Goal: Obtain resource: Download file/media

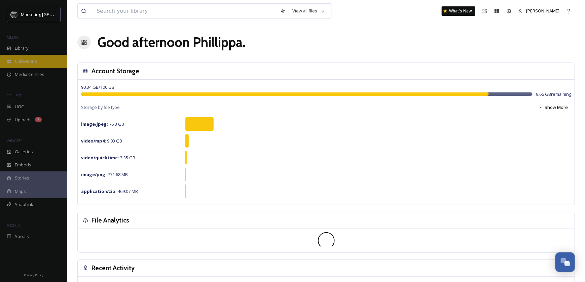
click at [28, 57] on div "Collections" at bounding box center [33, 61] width 67 height 13
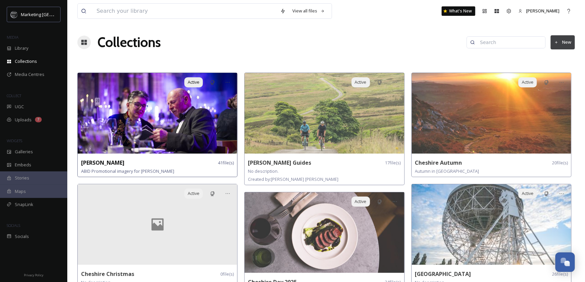
click at [159, 127] on img at bounding box center [157, 113] width 159 height 81
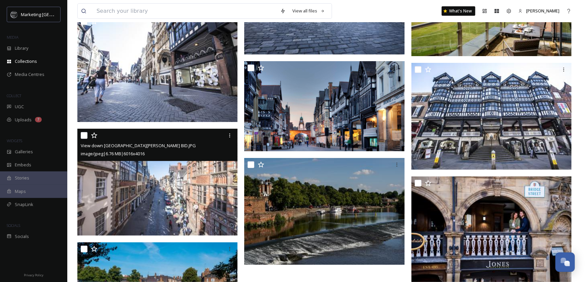
scroll to position [1617, 0]
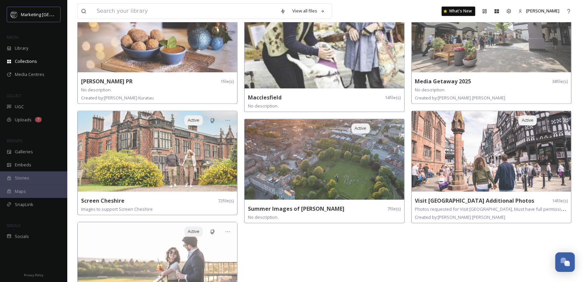
scroll to position [809, 0]
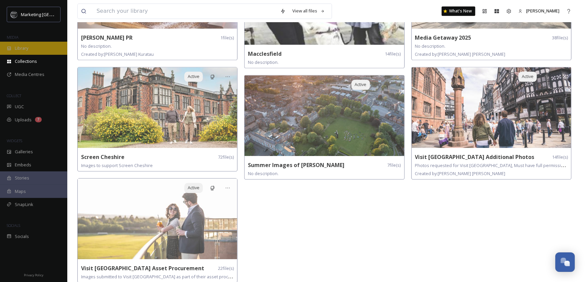
click at [19, 48] on span "Library" at bounding box center [21, 48] width 13 height 6
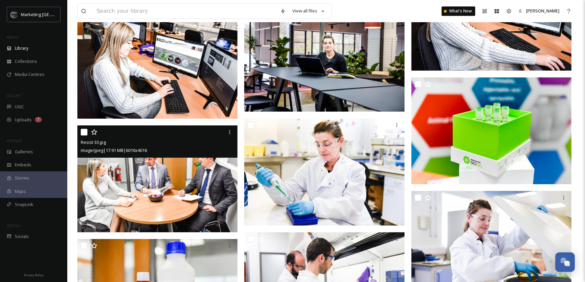
scroll to position [740, 0]
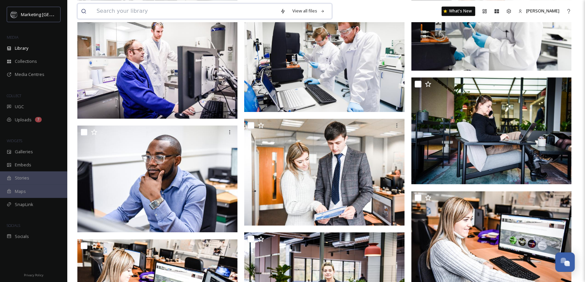
click at [119, 13] on input at bounding box center [185, 11] width 184 height 15
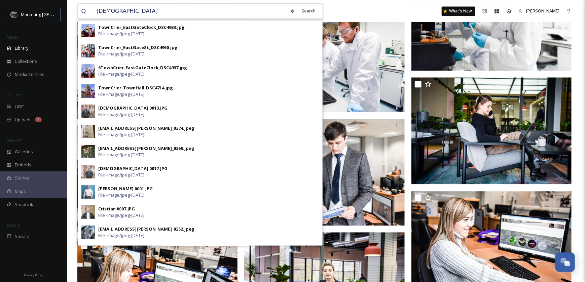
type input "[PERSON_NAME]"
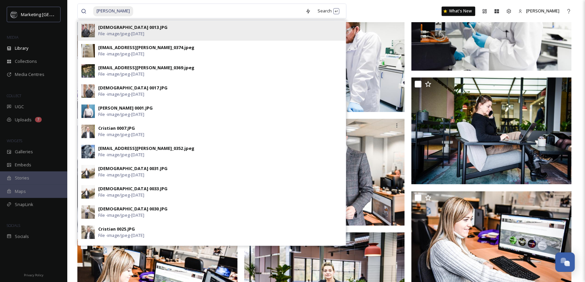
click at [144, 29] on div "[DEMOGRAPHIC_DATA] 0013.JPG File - image/jpeg - [DATE]" at bounding box center [220, 30] width 244 height 13
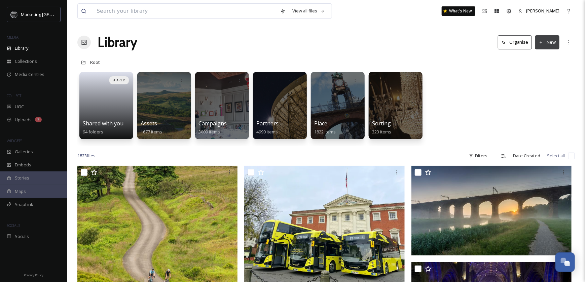
click at [117, 19] on div "View all files" at bounding box center [204, 10] width 255 height 15
click at [120, 16] on input at bounding box center [185, 11] width 184 height 15
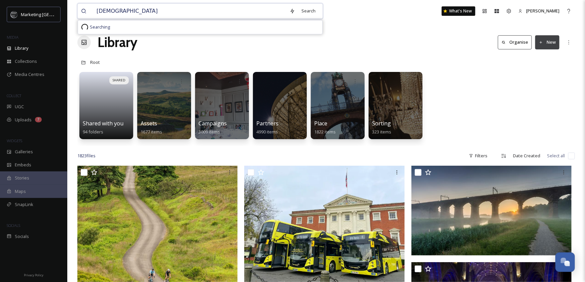
type input "[PERSON_NAME]"
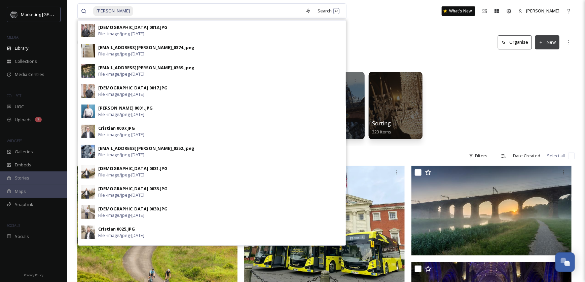
click at [375, 32] on div "Library Organise New" at bounding box center [325, 42] width 497 height 20
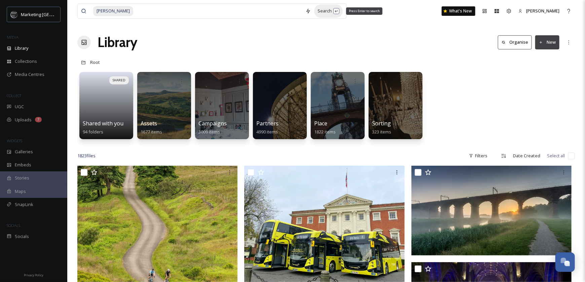
click at [316, 10] on div "Search Press Enter to search" at bounding box center [328, 10] width 29 height 13
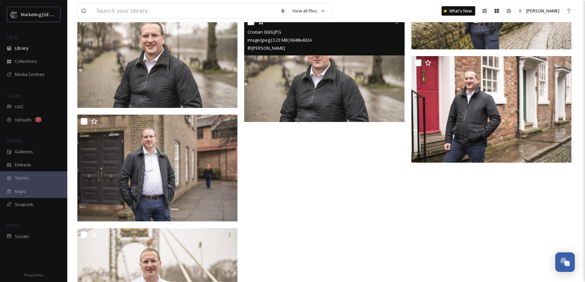
scroll to position [3191, 0]
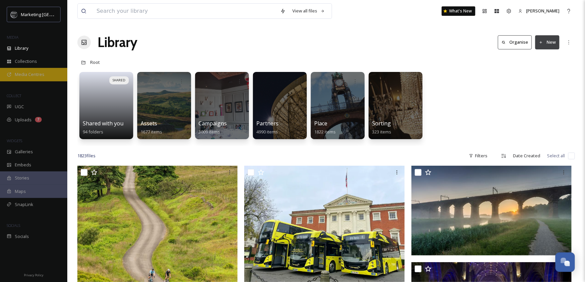
click at [22, 75] on span "Media Centres" at bounding box center [30, 74] width 30 height 6
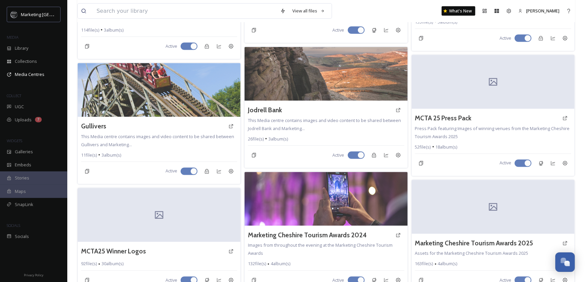
scroll to position [505, 0]
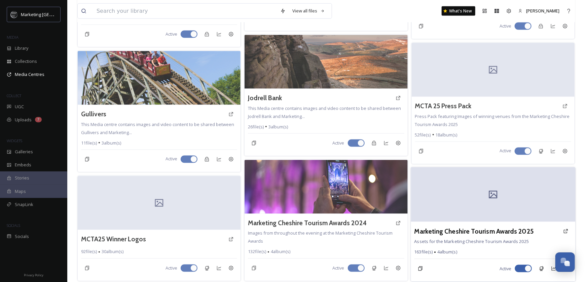
click at [460, 193] on div at bounding box center [493, 195] width 164 height 54
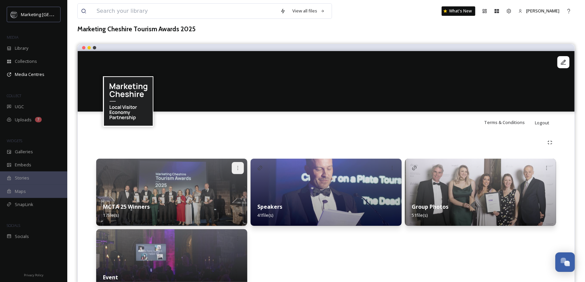
scroll to position [79, 0]
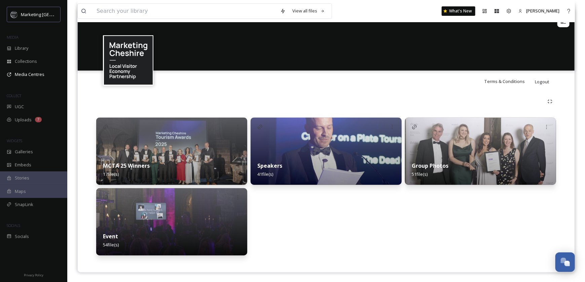
click at [270, 157] on div "Speakers 41 file(s)" at bounding box center [326, 170] width 151 height 30
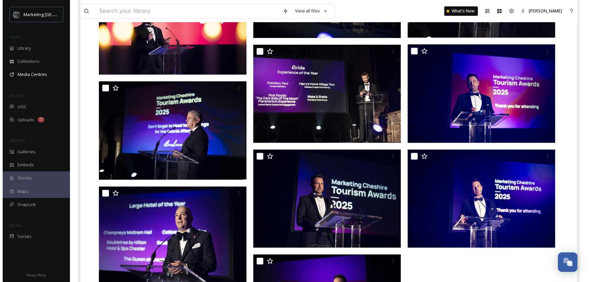
scroll to position [1076, 0]
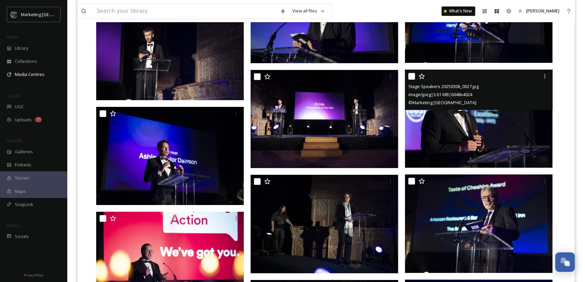
click at [465, 116] on img at bounding box center [479, 119] width 148 height 98
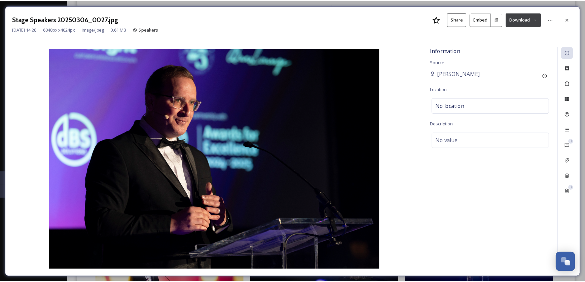
scroll to position [1086, 0]
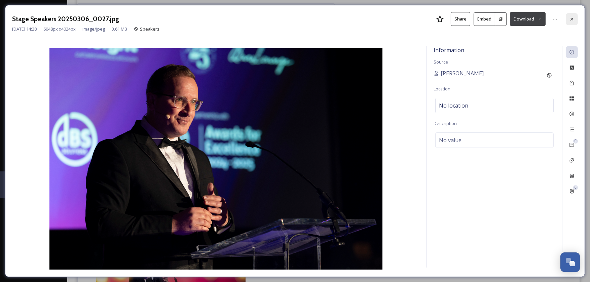
click at [570, 20] on icon at bounding box center [571, 18] width 5 height 5
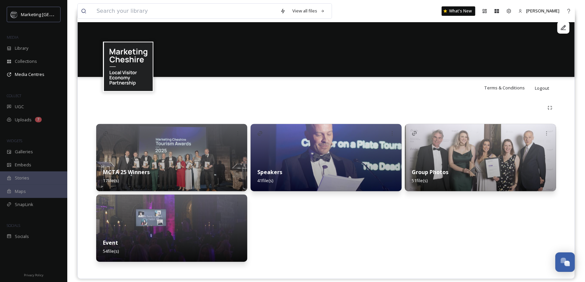
scroll to position [79, 0]
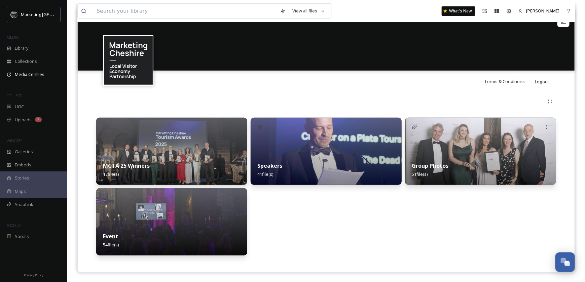
drag, startPoint x: 188, startPoint y: 221, endPoint x: 191, endPoint y: 219, distance: 3.5
click at [189, 221] on img at bounding box center [171, 221] width 151 height 67
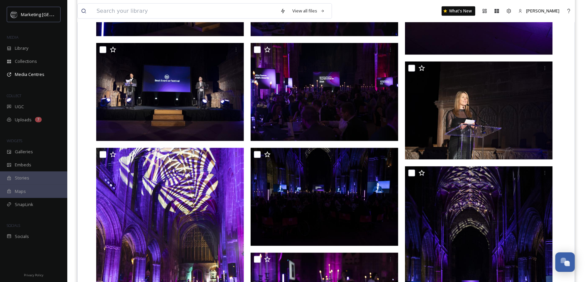
scroll to position [370, 0]
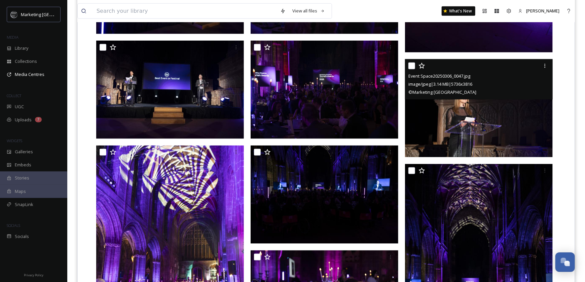
click at [487, 125] on img at bounding box center [479, 108] width 148 height 98
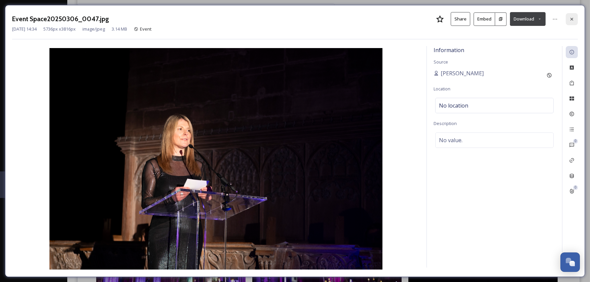
click at [574, 17] on icon at bounding box center [571, 18] width 5 height 5
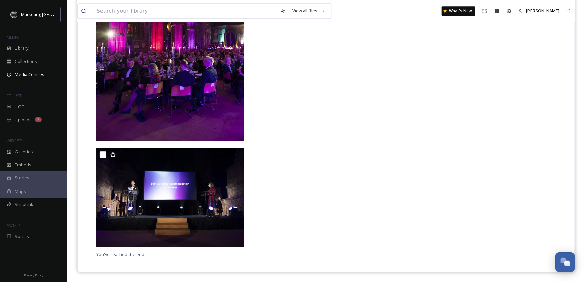
scroll to position [2354, 0]
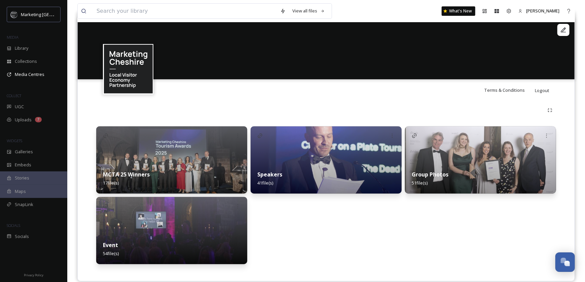
scroll to position [79, 0]
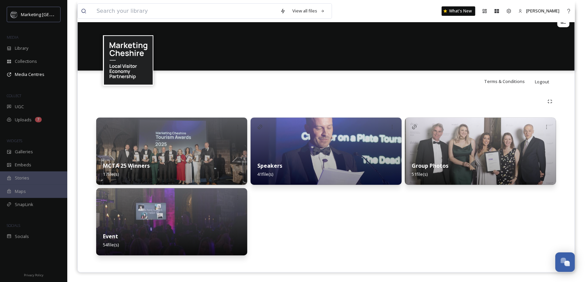
click at [458, 159] on div "Group Photos 51 file(s)" at bounding box center [480, 170] width 151 height 30
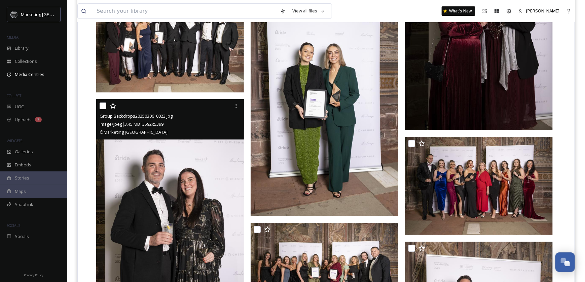
scroll to position [1312, 0]
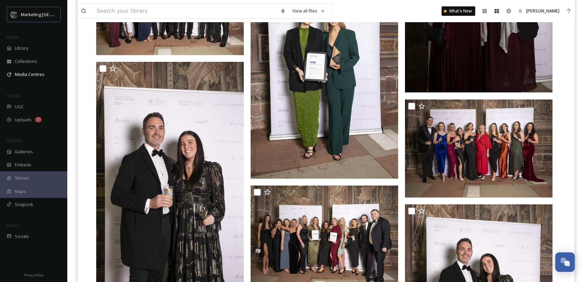
click at [335, 65] on img at bounding box center [325, 68] width 148 height 222
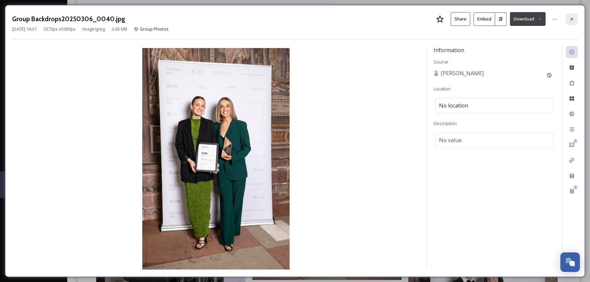
click at [570, 20] on icon at bounding box center [571, 18] width 3 height 3
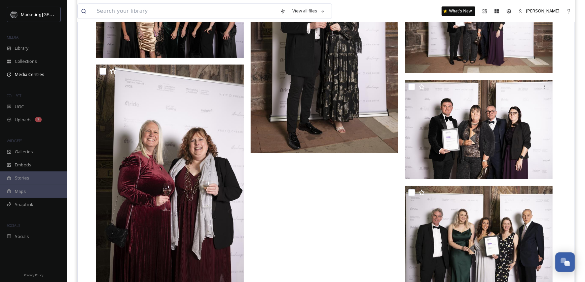
scroll to position [2149, 0]
